Goal: Task Accomplishment & Management: Use online tool/utility

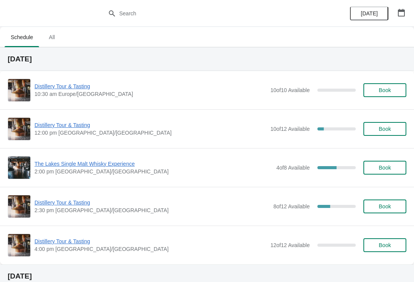
click at [72, 195] on div "Distillery Tour & Tasting 2:30 pm [GEOGRAPHIC_DATA]/[GEOGRAPHIC_DATA] 8 of 12 A…" at bounding box center [207, 206] width 414 height 39
click at [55, 202] on span "Distillery Tour & Tasting" at bounding box center [152, 203] width 235 height 8
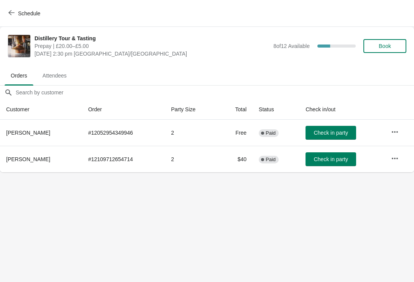
click at [401, 153] on button "button" at bounding box center [395, 159] width 14 height 14
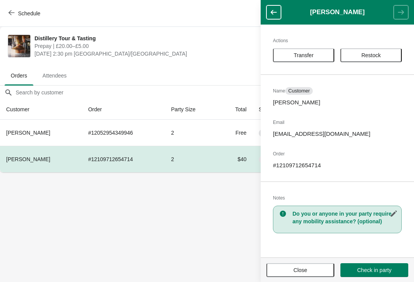
click at [322, 53] on span "Transfer" at bounding box center [304, 55] width 48 height 6
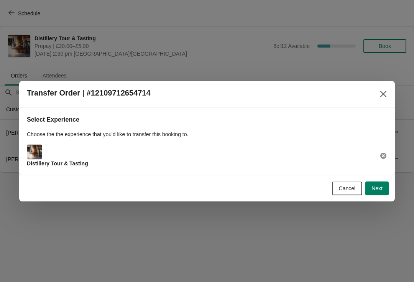
click at [381, 185] on span "Next" at bounding box center [377, 188] width 11 height 6
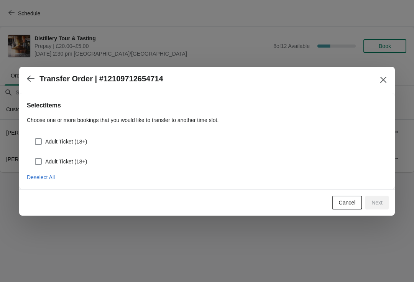
click at [46, 137] on label "Adult Ticket (18+)" at bounding box center [61, 141] width 53 height 11
click at [35, 138] on input "Adult Ticket (18+)" at bounding box center [35, 138] width 0 height 0
checkbox input "true"
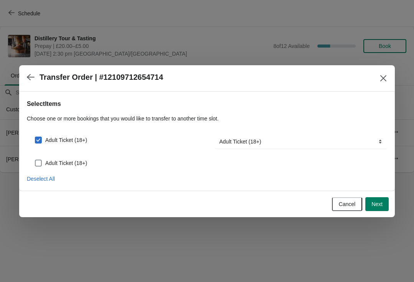
click at [36, 162] on span at bounding box center [38, 163] width 7 height 7
click at [35, 160] on input "Adult Ticket (18+)" at bounding box center [35, 160] width 0 height 0
checkbox input "true"
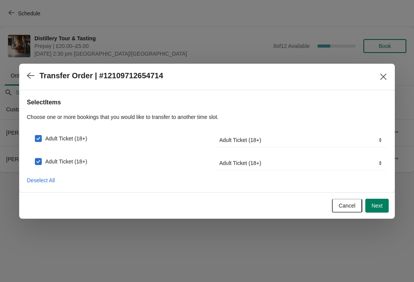
click at [374, 196] on div "Cancel Next" at bounding box center [205, 204] width 367 height 17
click at [376, 203] on span "Next" at bounding box center [377, 206] width 11 height 6
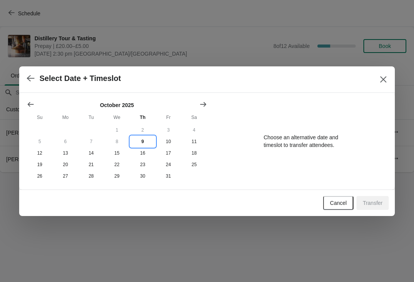
click at [145, 136] on button "9" at bounding box center [143, 142] width 26 height 12
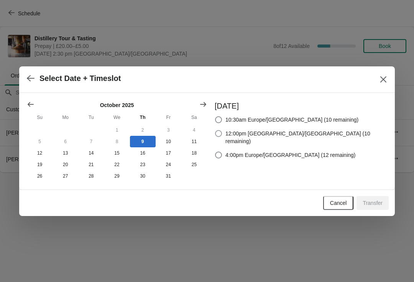
click at [278, 134] on span "12:00pm [GEOGRAPHIC_DATA]/[GEOGRAPHIC_DATA] (10 remaining)" at bounding box center [307, 137] width 162 height 15
click at [216, 130] on input "12:00pm [GEOGRAPHIC_DATA]/[GEOGRAPHIC_DATA] (10 remaining)" at bounding box center [215, 130] width 0 height 0
radio input "true"
click at [376, 199] on button "Transfer" at bounding box center [373, 203] width 32 height 14
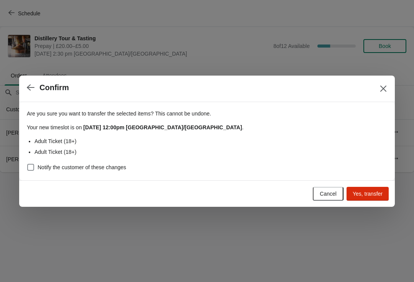
click at [366, 193] on span "Yes, transfer" at bounding box center [368, 194] width 30 height 6
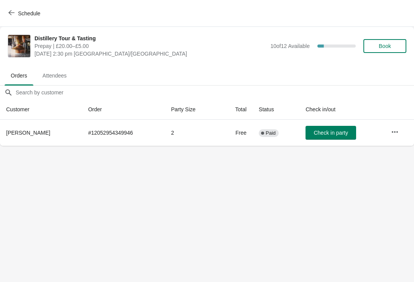
click at [18, 12] on span "Schedule" at bounding box center [25, 13] width 30 height 7
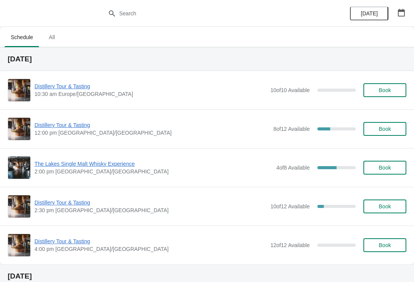
click at [54, 124] on span "Distillery Tour & Tasting" at bounding box center [152, 125] width 235 height 8
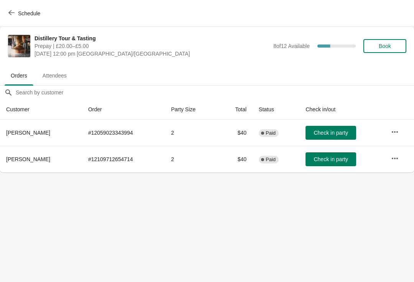
click at [315, 158] on span "Check in party" at bounding box center [331, 159] width 38 height 6
